Goal: Find specific page/section: Find specific page/section

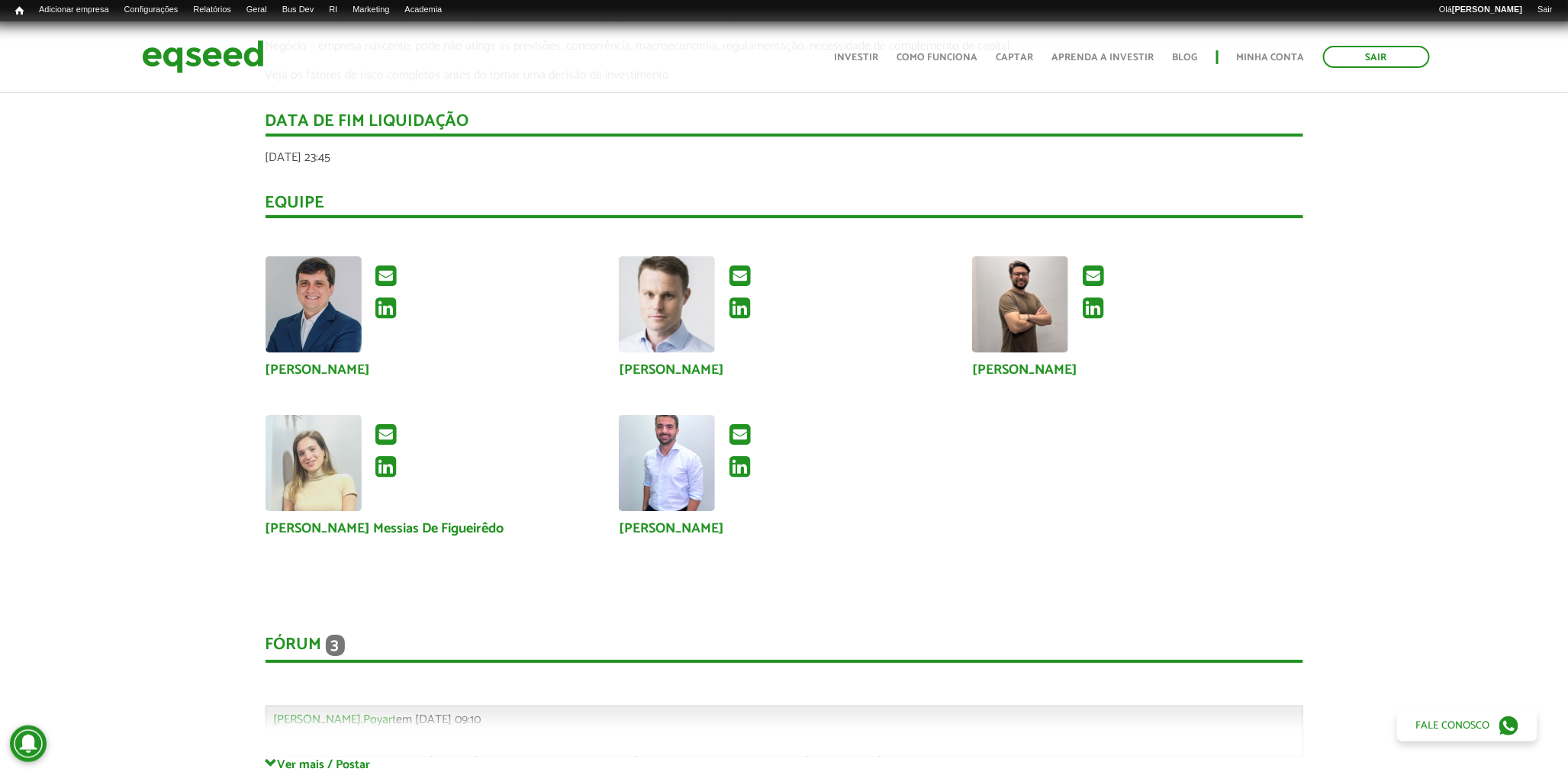
scroll to position [2543, 0]
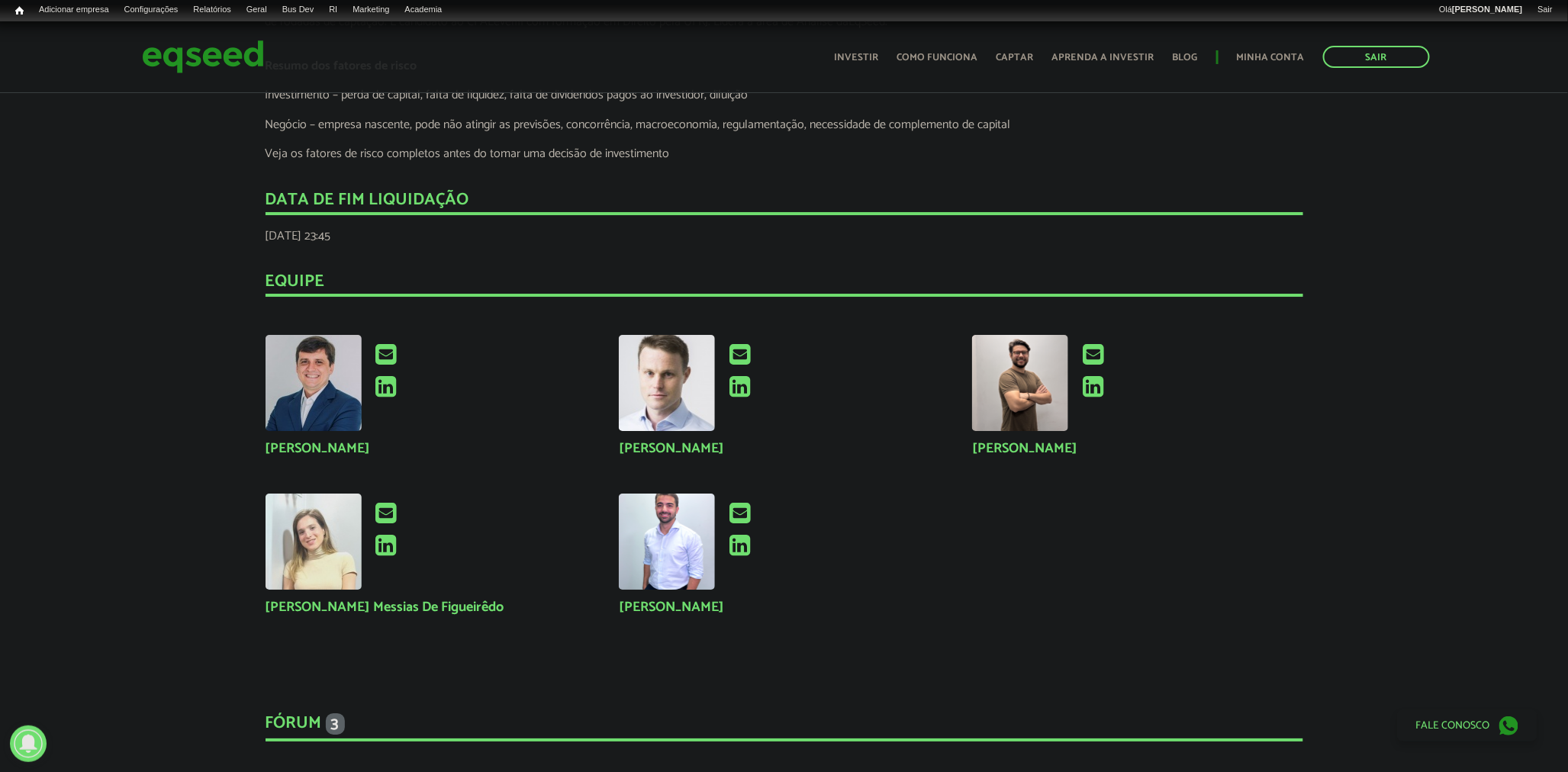
scroll to position [2374, 0]
